Goal: Task Accomplishment & Management: Manage account settings

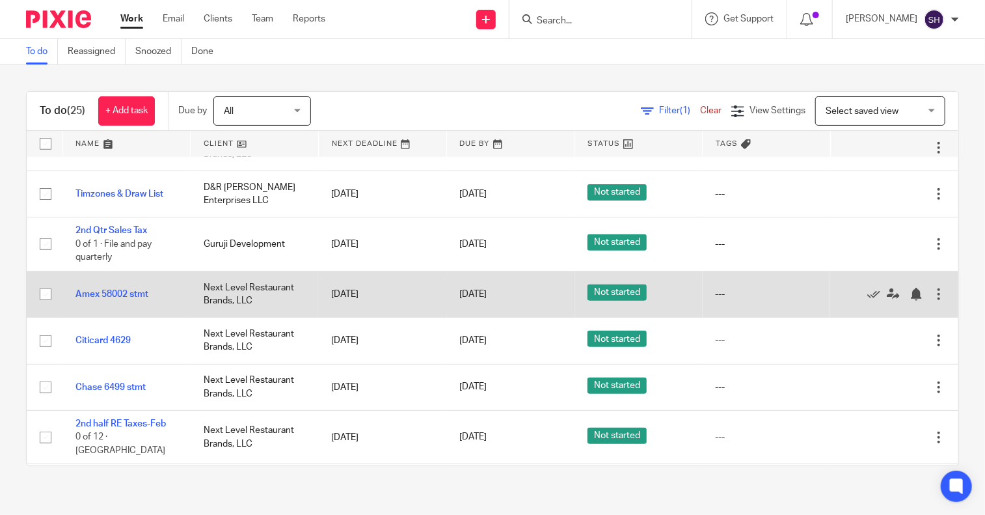
scroll to position [716, 0]
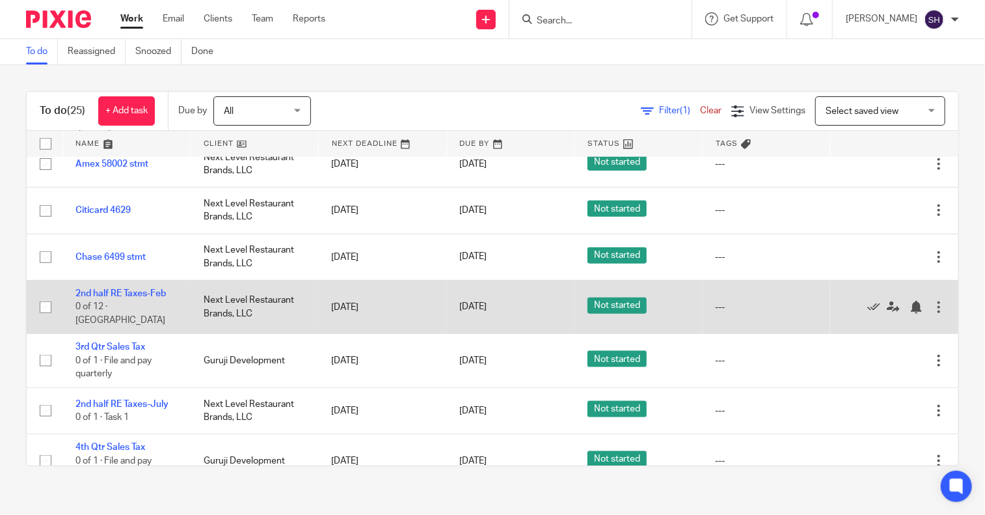
click at [123, 308] on td "2nd half RE Taxes-Feb 0 of 12 · [GEOGRAPHIC_DATA]" at bounding box center [126, 306] width 128 height 53
click at [124, 298] on link "2nd half RE Taxes-Feb" at bounding box center [120, 293] width 90 height 9
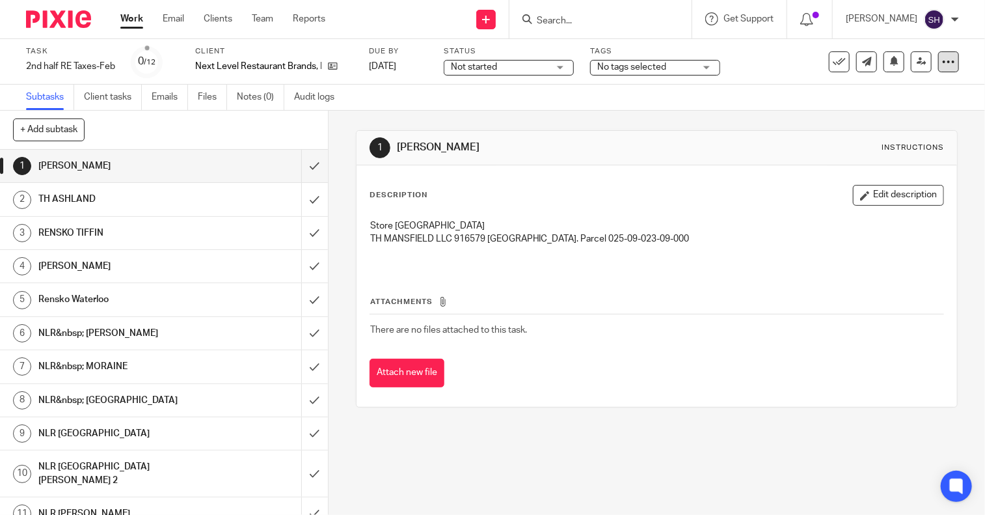
click at [943, 55] on icon at bounding box center [948, 61] width 13 height 13
click at [885, 148] on span "Change schedule" at bounding box center [892, 151] width 72 height 9
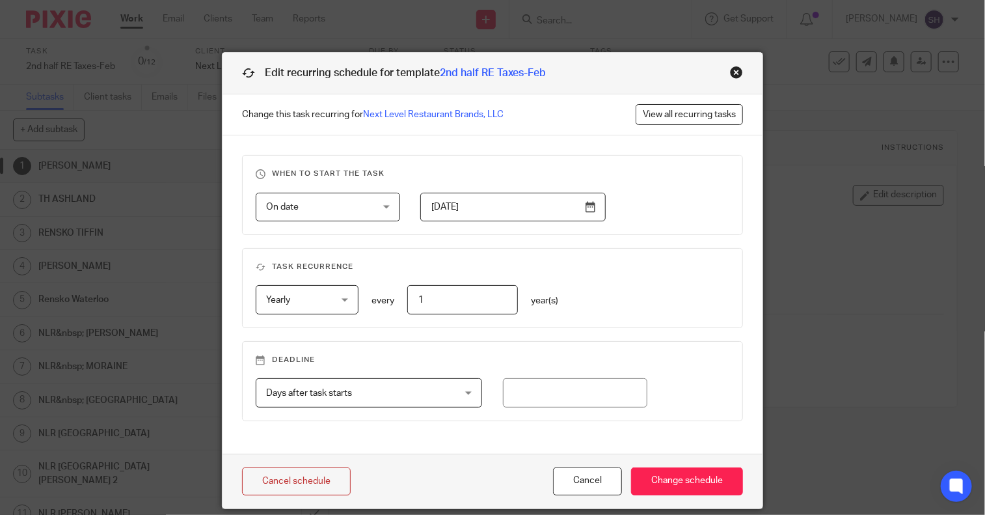
click at [654, 240] on div "When to start the task On date On date Disable On date Week day Month day On cl…" at bounding box center [493, 294] width 541 height 318
click at [683, 481] on input "Change schedule" at bounding box center [687, 481] width 112 height 28
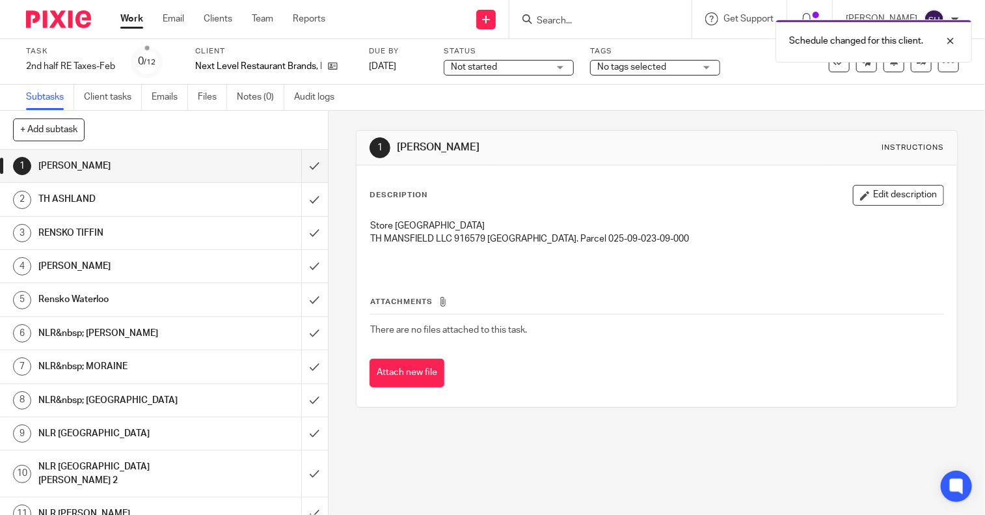
click at [130, 18] on link "Work" at bounding box center [131, 18] width 23 height 13
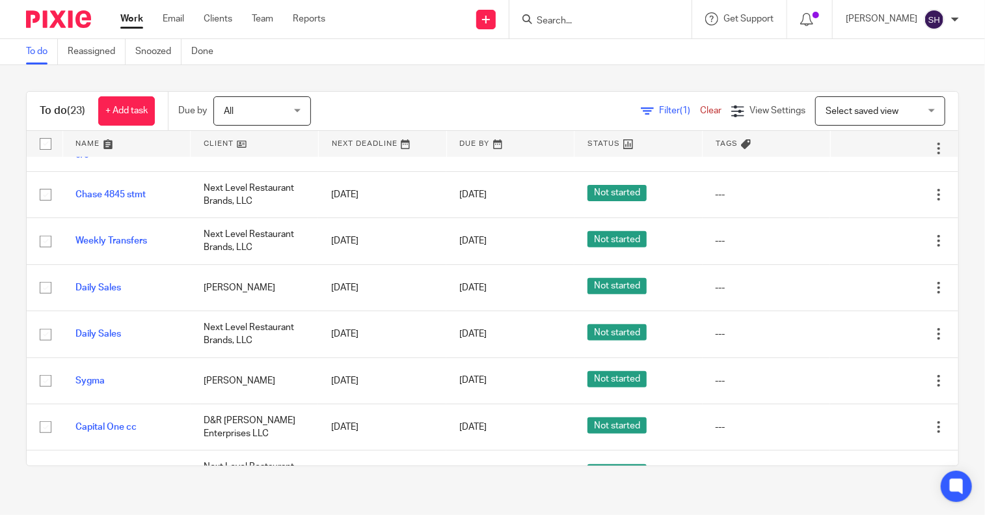
scroll to position [260, 0]
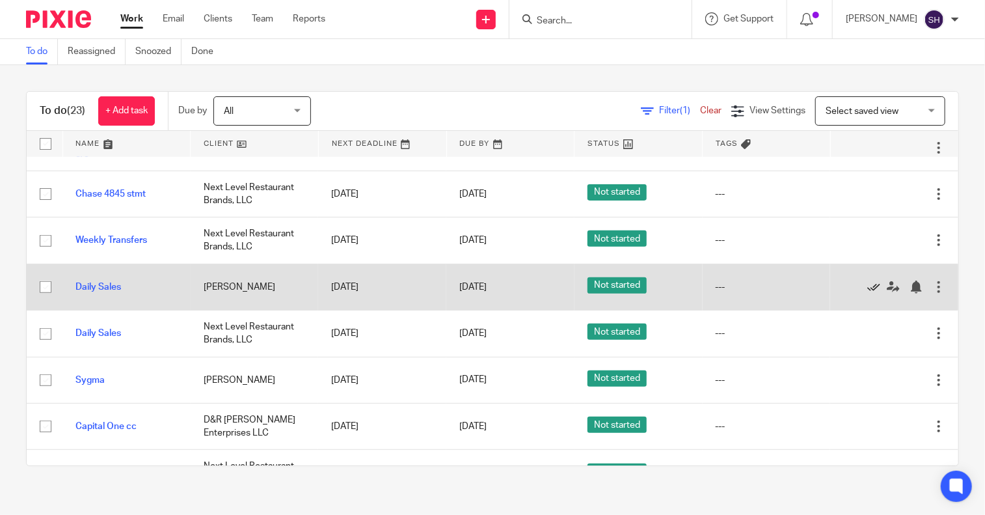
click at [867, 293] on icon at bounding box center [873, 286] width 13 height 13
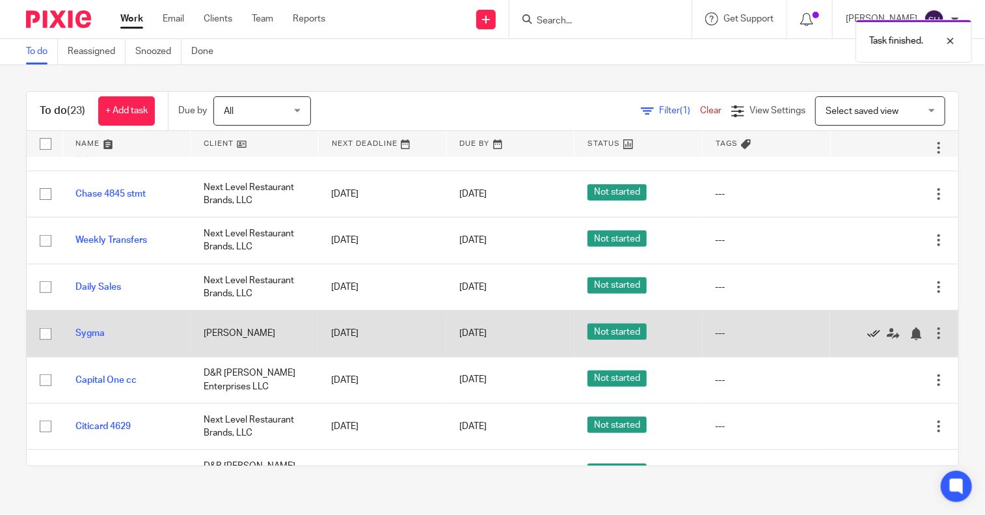
click at [867, 340] on icon at bounding box center [873, 333] width 13 height 13
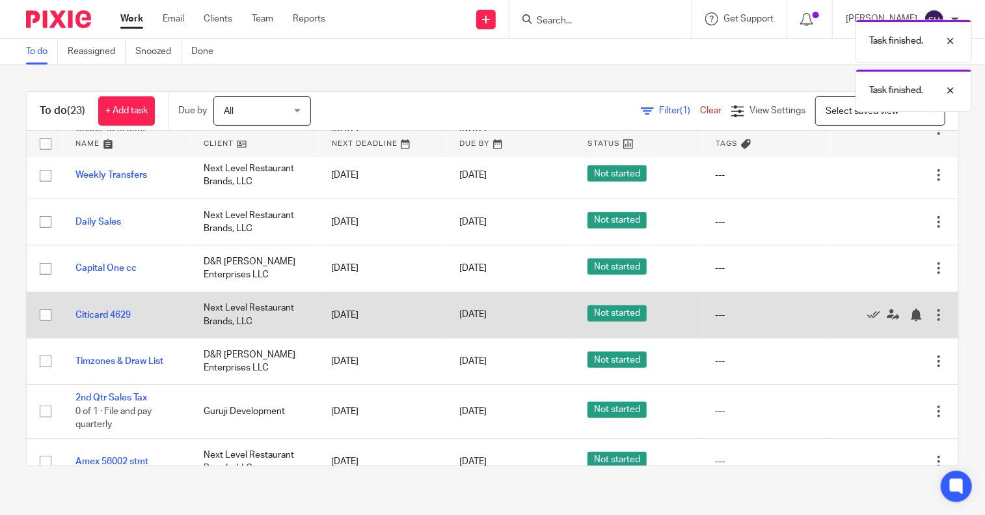
scroll to position [0, 0]
